Goal: Check status: Check status

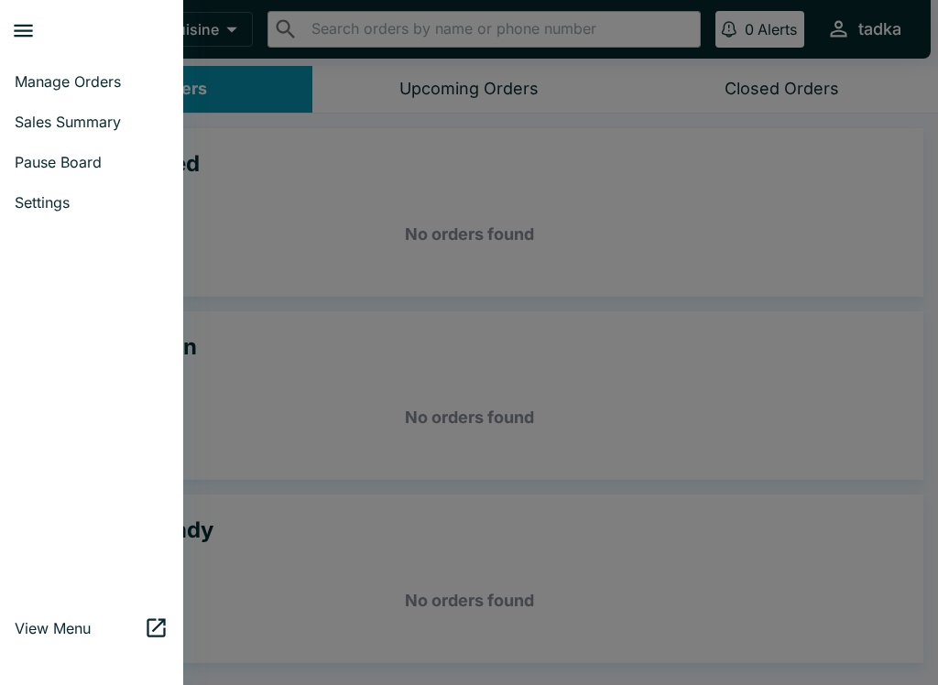
scroll to position [3, 0]
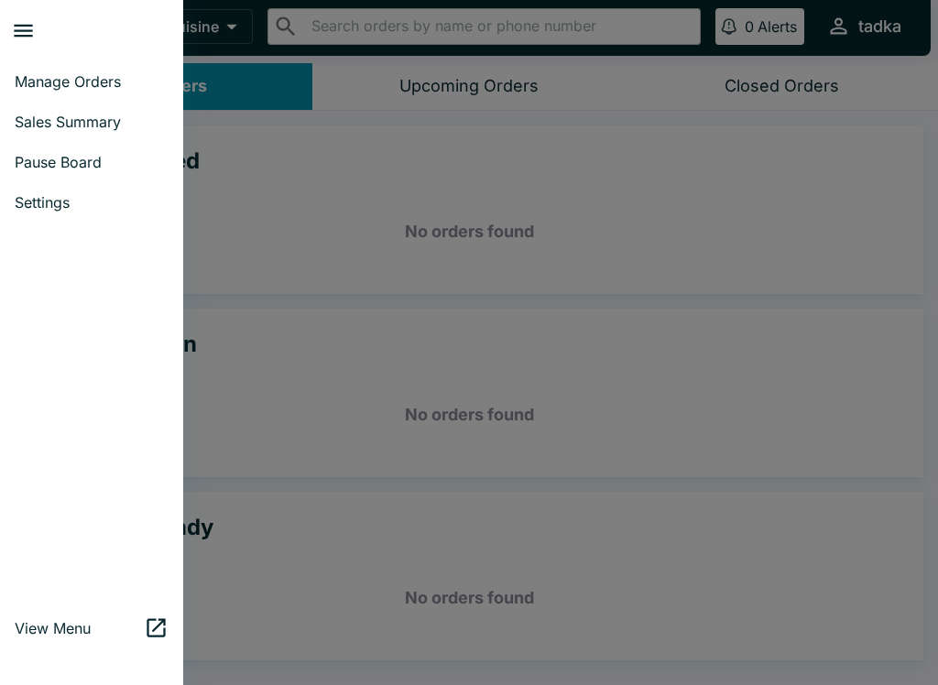
click at [34, 126] on span "Sales Summary" at bounding box center [92, 122] width 154 height 18
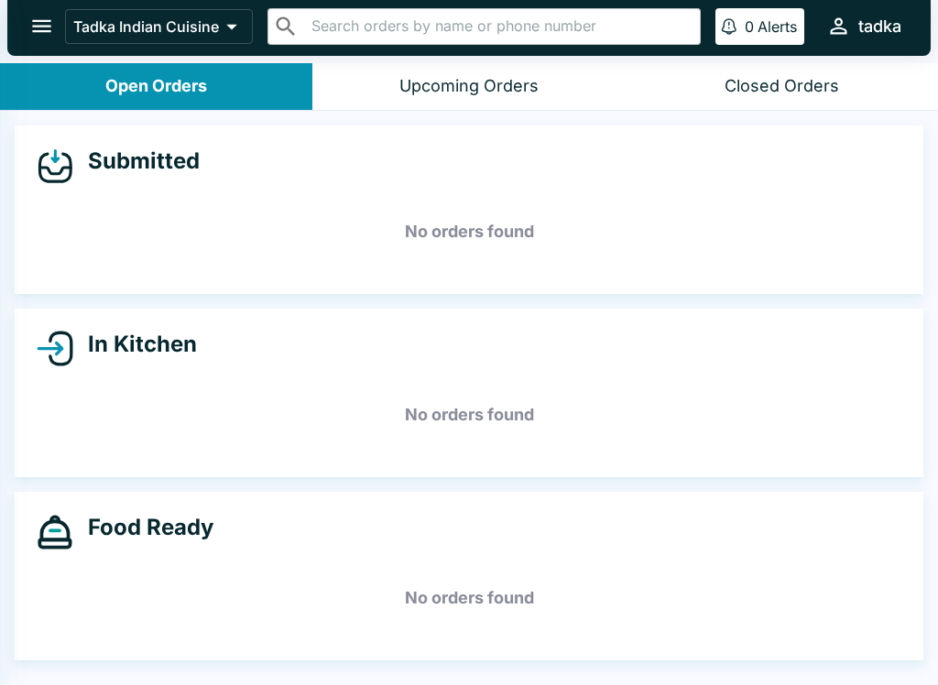
select select "03:00"
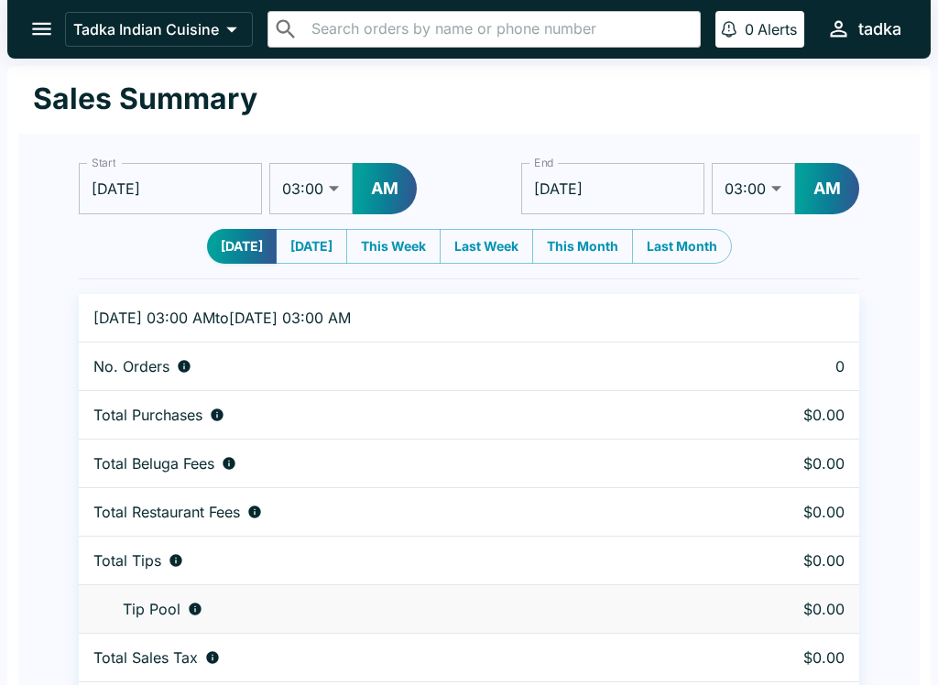
click at [122, 195] on input "[DATE]" at bounding box center [170, 188] width 183 height 51
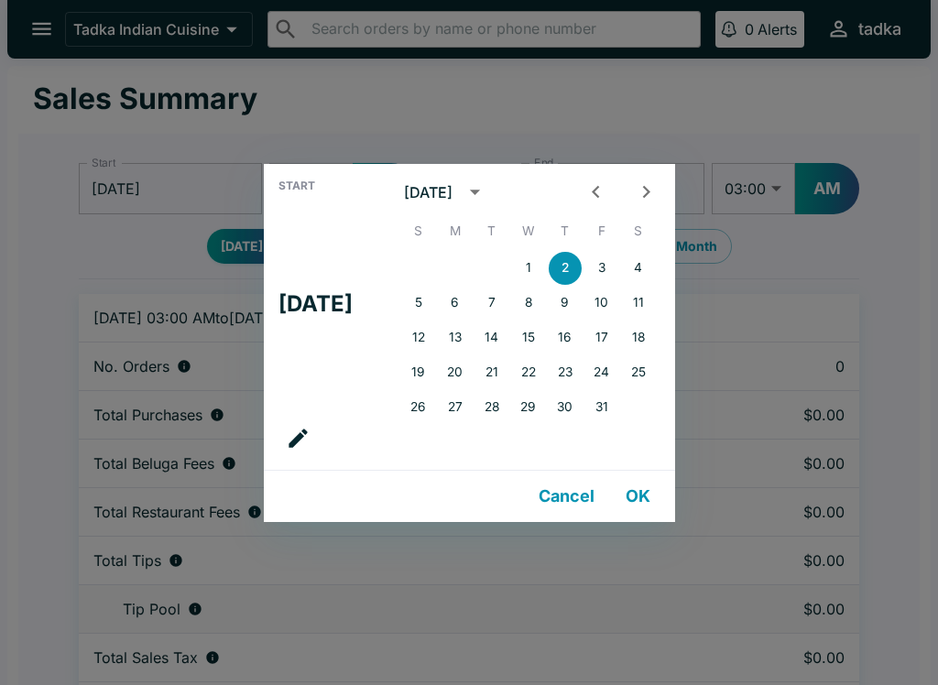
click at [608, 189] on icon "Previous month" at bounding box center [595, 191] width 25 height 25
click at [462, 254] on button "1" at bounding box center [455, 268] width 33 height 33
type input "[DATE]"
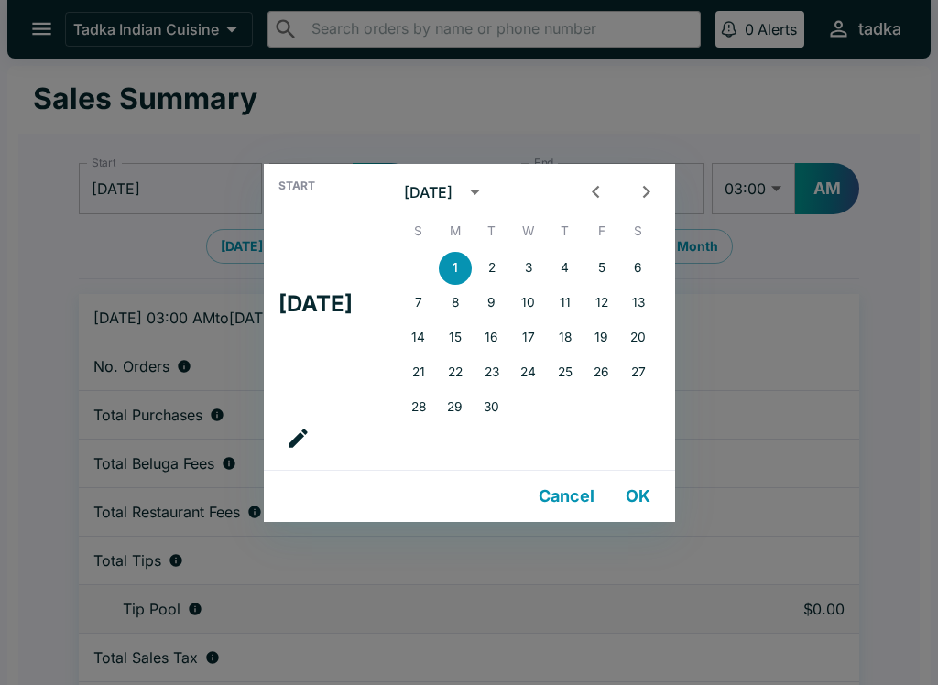
click at [465, 271] on button "1" at bounding box center [455, 268] width 33 height 33
click at [645, 499] on button "OK" at bounding box center [638, 496] width 59 height 37
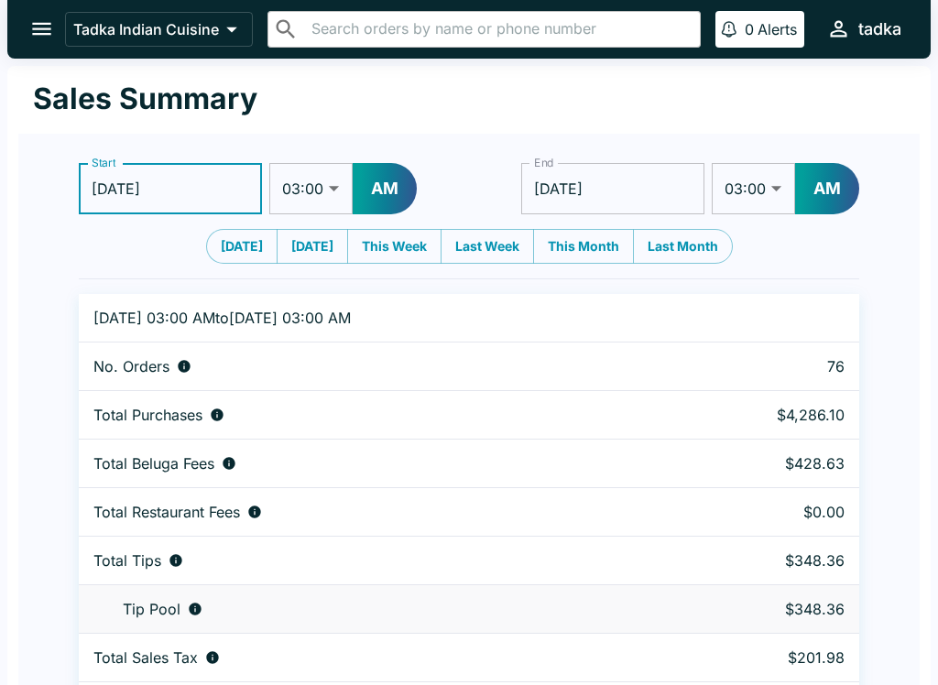
click at [587, 172] on input "[DATE]" at bounding box center [612, 188] width 183 height 51
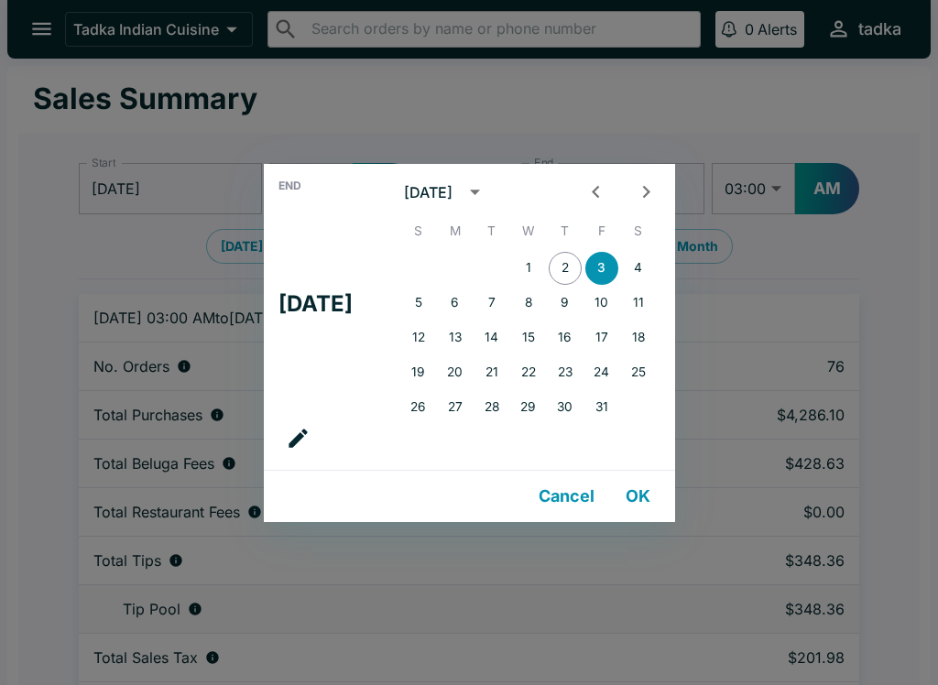
click at [602, 200] on icon "Previous month" at bounding box center [595, 191] width 25 height 25
click at [503, 414] on button "30" at bounding box center [491, 407] width 33 height 33
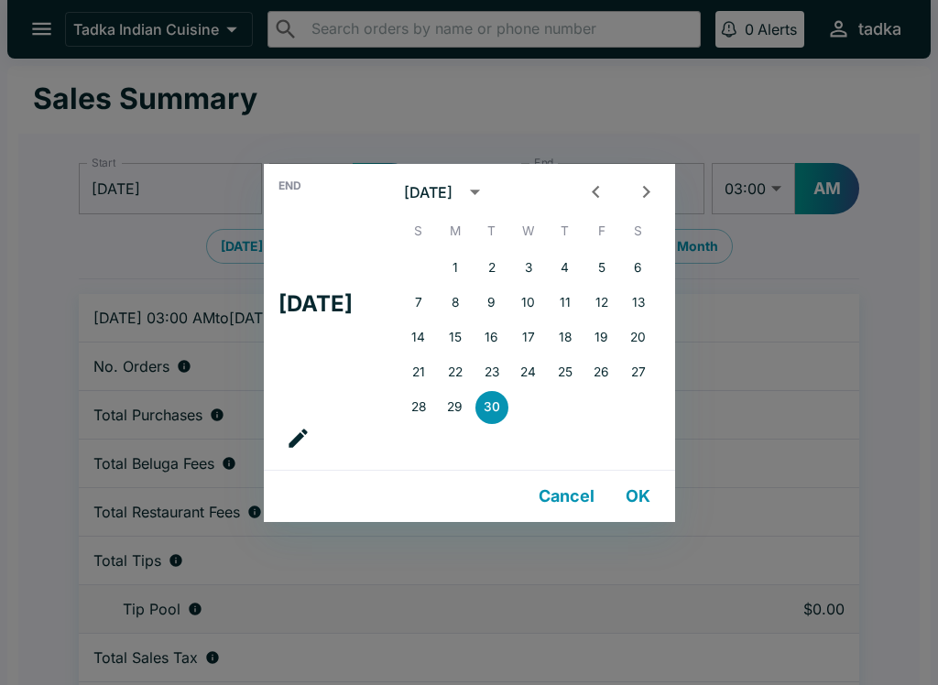
type input "[DATE]"
click at [649, 502] on button "OK" at bounding box center [638, 496] width 59 height 37
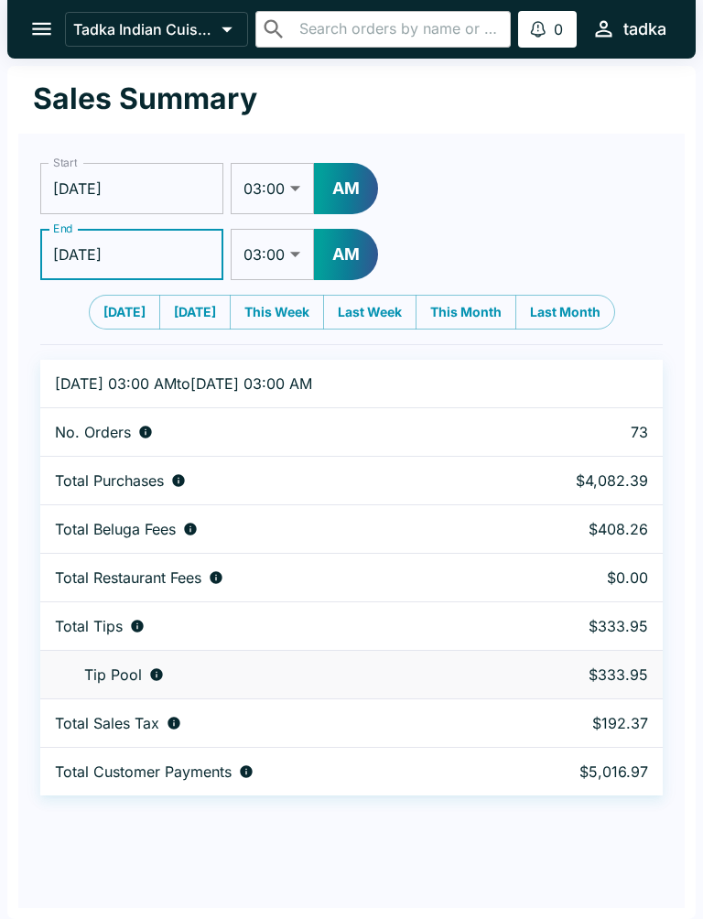
click at [689, 654] on div "Sales Summary Start [DATE] Start 01:00 01:30 02:00 02:30 03:00 03:30 04:00 04:3…" at bounding box center [351, 492] width 689 height 853
